Goal: Transaction & Acquisition: Purchase product/service

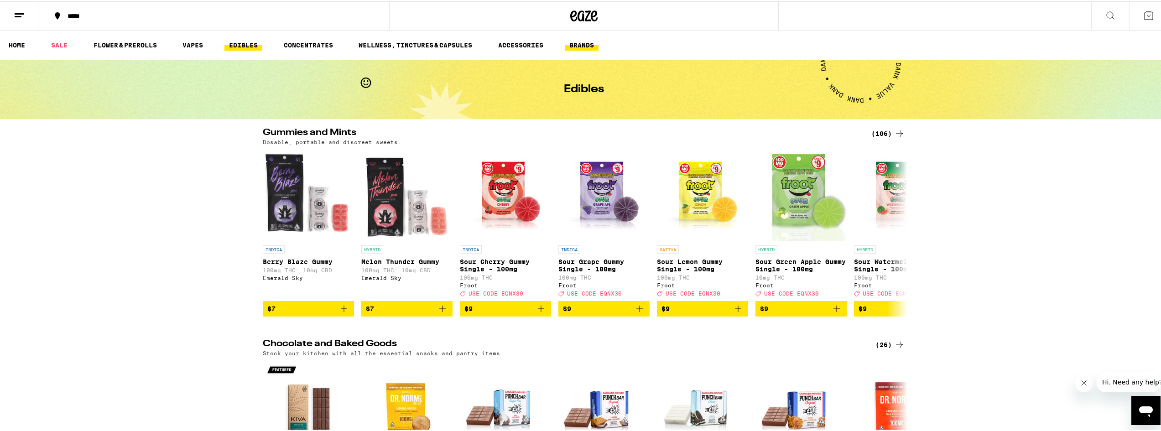
click at [586, 43] on link "BRANDS" at bounding box center [582, 43] width 34 height 11
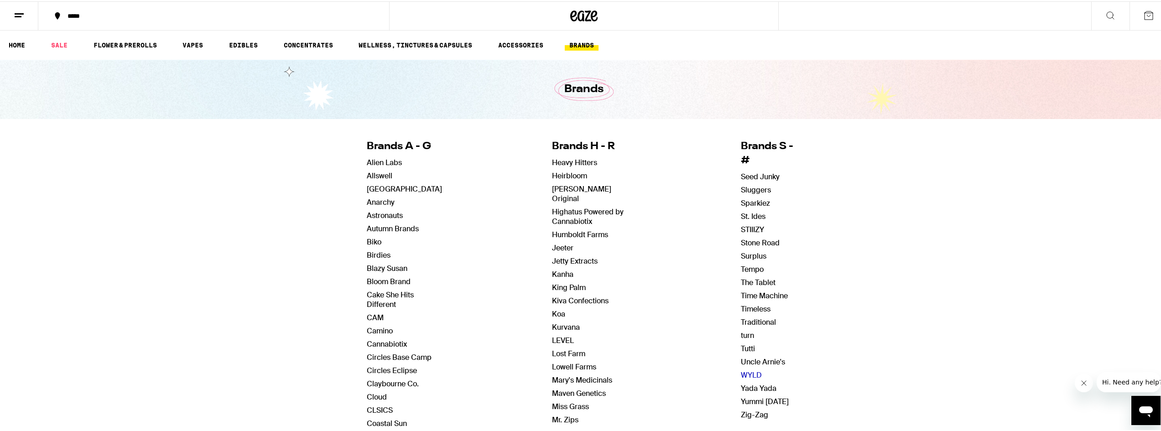
click at [745, 369] on link "WYLD" at bounding box center [751, 374] width 21 height 10
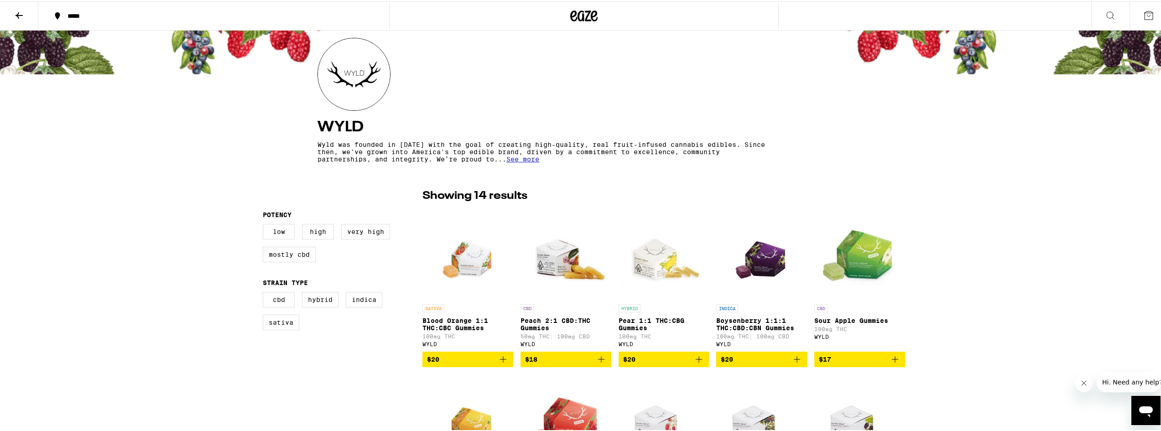
scroll to position [46, 0]
